Goal: Task Accomplishment & Management: Complete application form

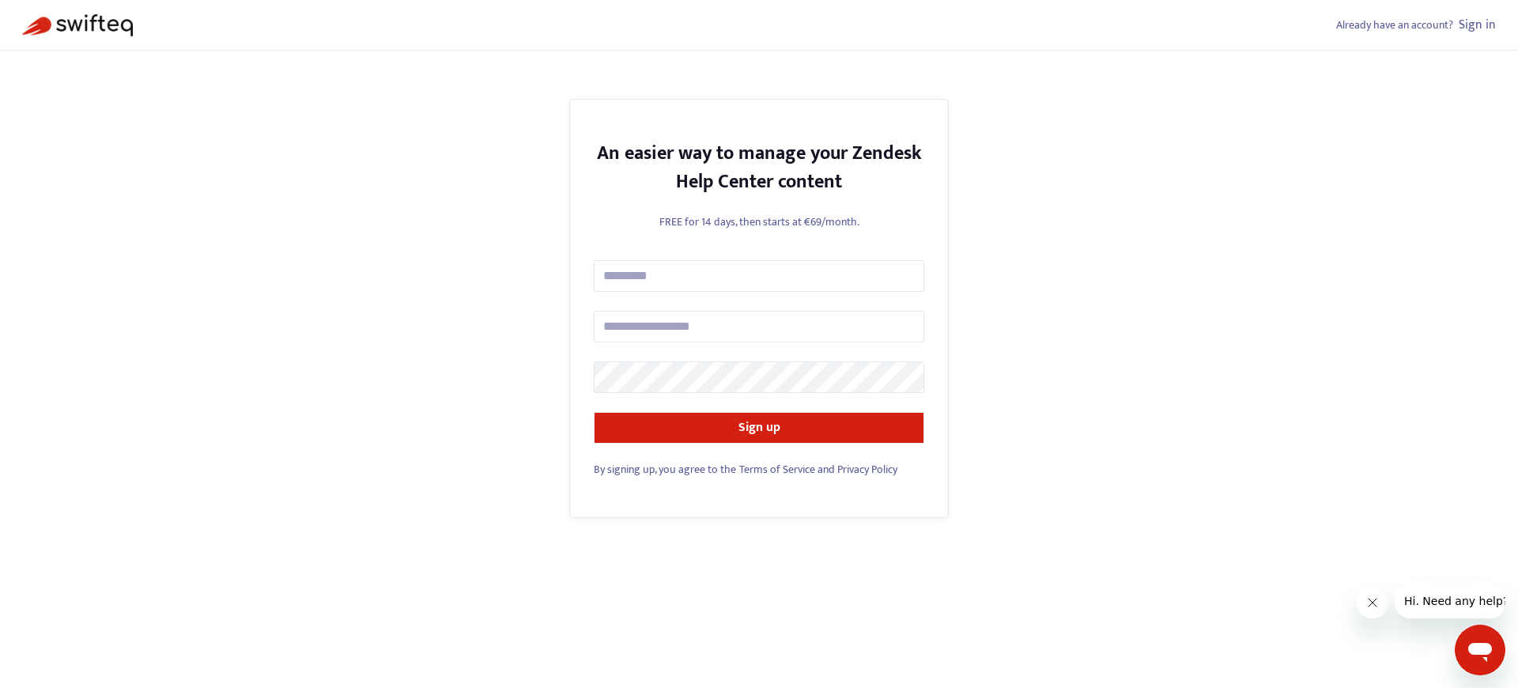
click at [664, 469] on span "By signing up, you agree to the" at bounding box center [665, 469] width 142 height 18
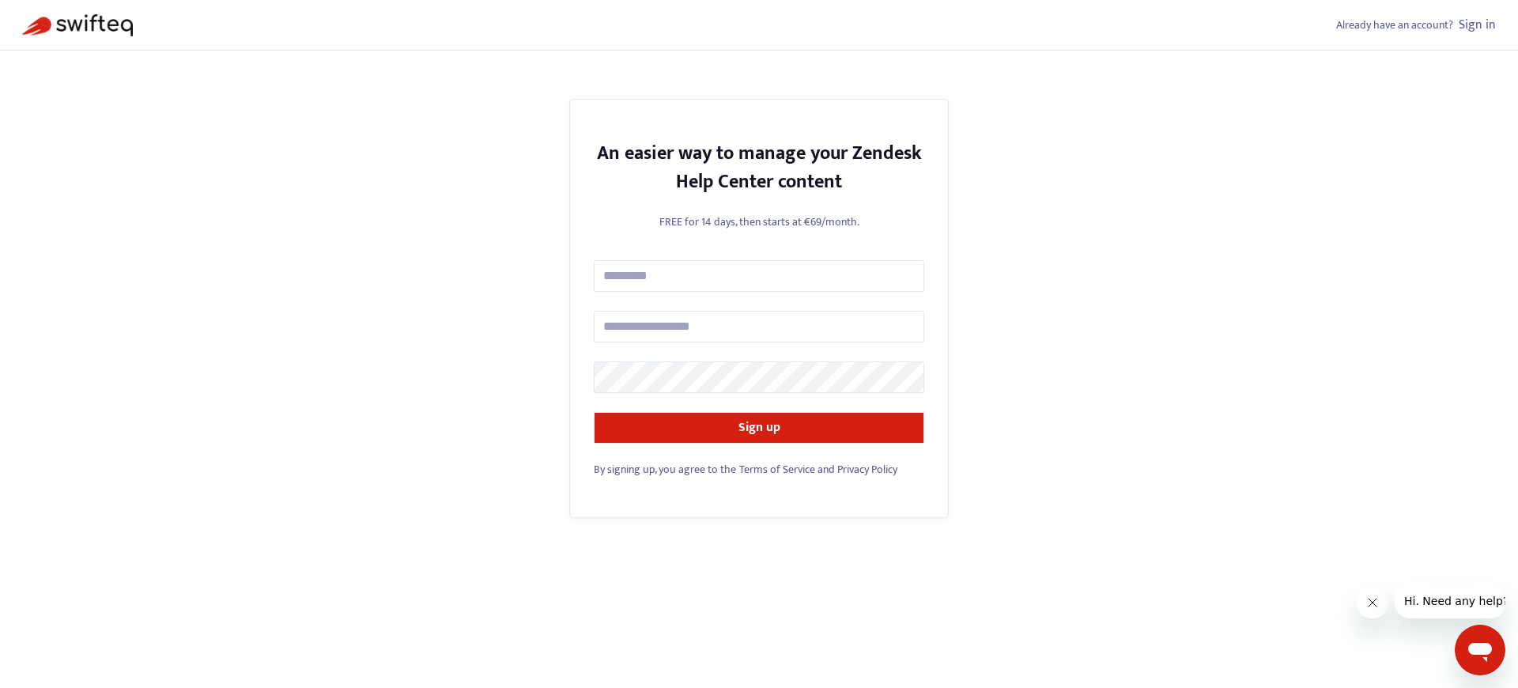
click at [664, 469] on span "By signing up, you agree to the" at bounding box center [665, 469] width 142 height 18
click at [1478, 25] on link "Sign in" at bounding box center [1477, 24] width 37 height 21
click at [664, 469] on span "By signing up, you agree to the" at bounding box center [665, 469] width 142 height 18
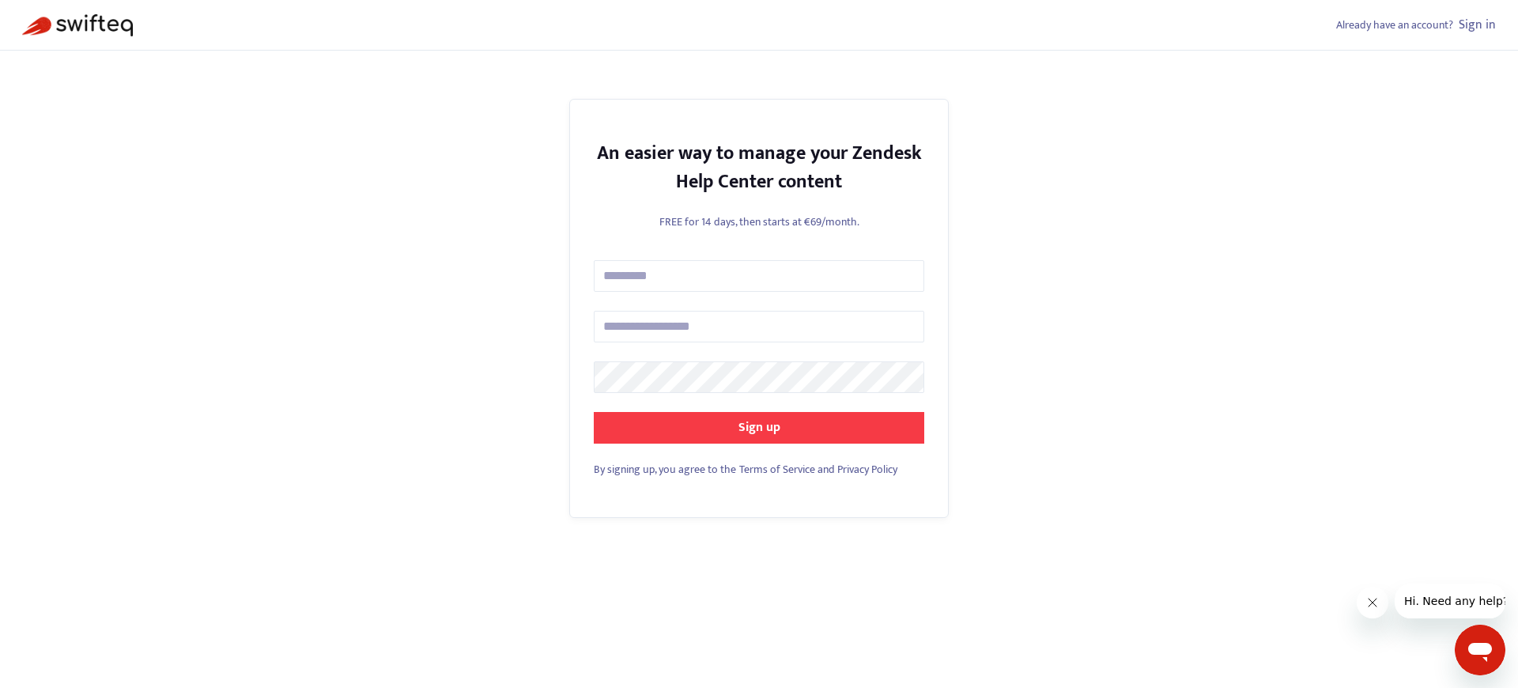
click at [759, 427] on strong "Sign up" at bounding box center [760, 427] width 42 height 21
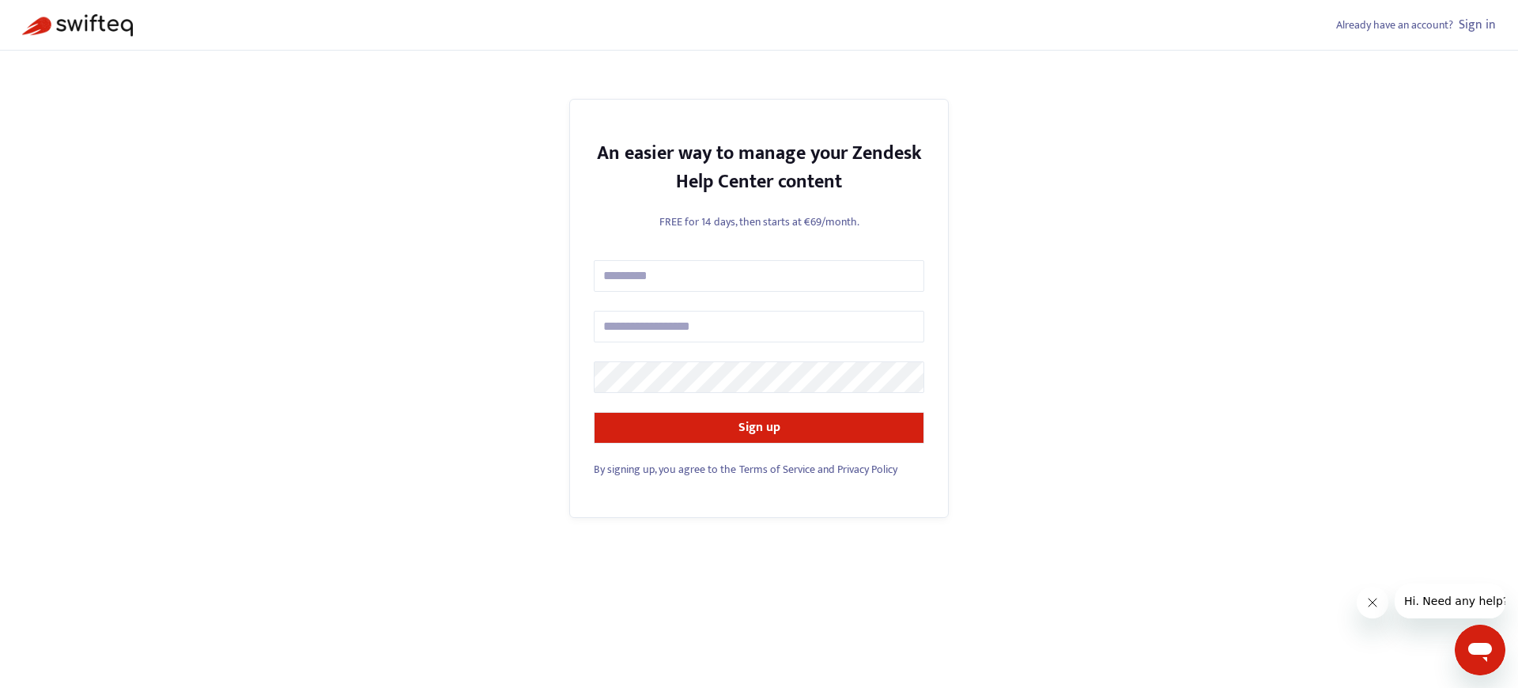
click at [664, 469] on span "By signing up, you agree to the" at bounding box center [665, 469] width 142 height 18
